Goal: Check status

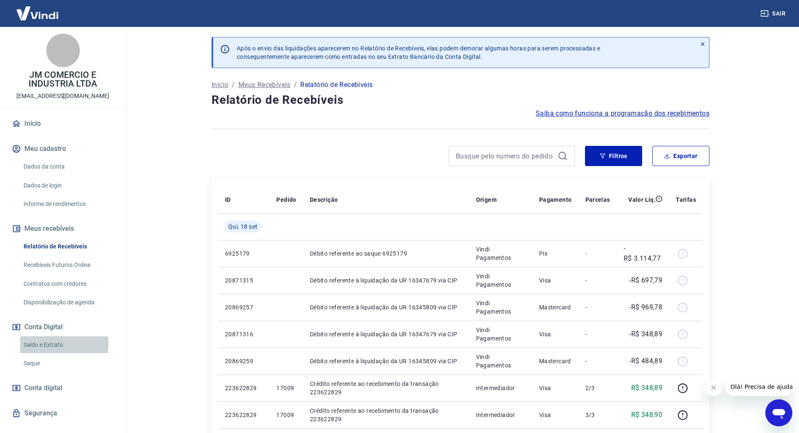
click at [55, 344] on link "Saldo e Extrato" at bounding box center [67, 344] width 95 height 17
